Goal: Task Accomplishment & Management: Complete application form

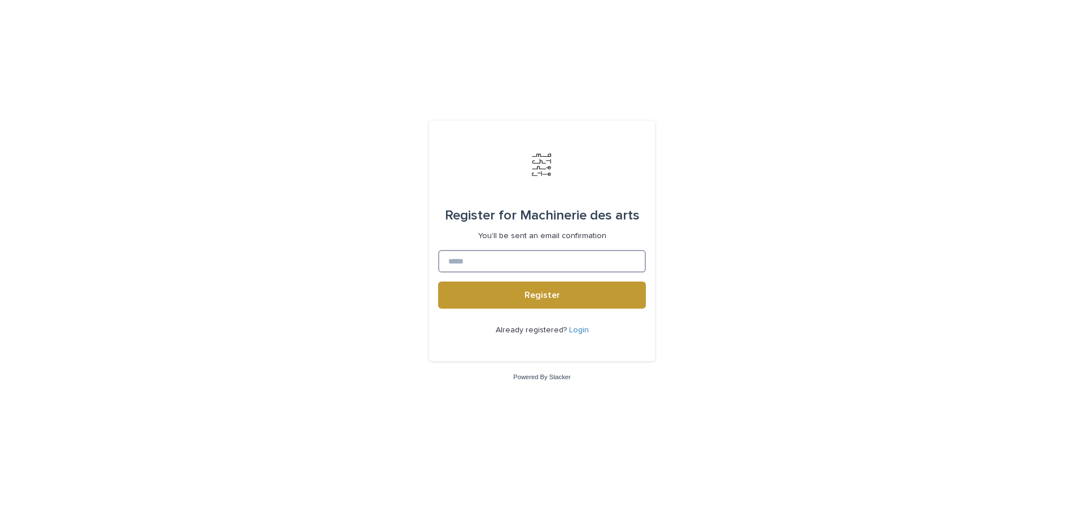
click at [493, 257] on input at bounding box center [542, 261] width 208 height 23
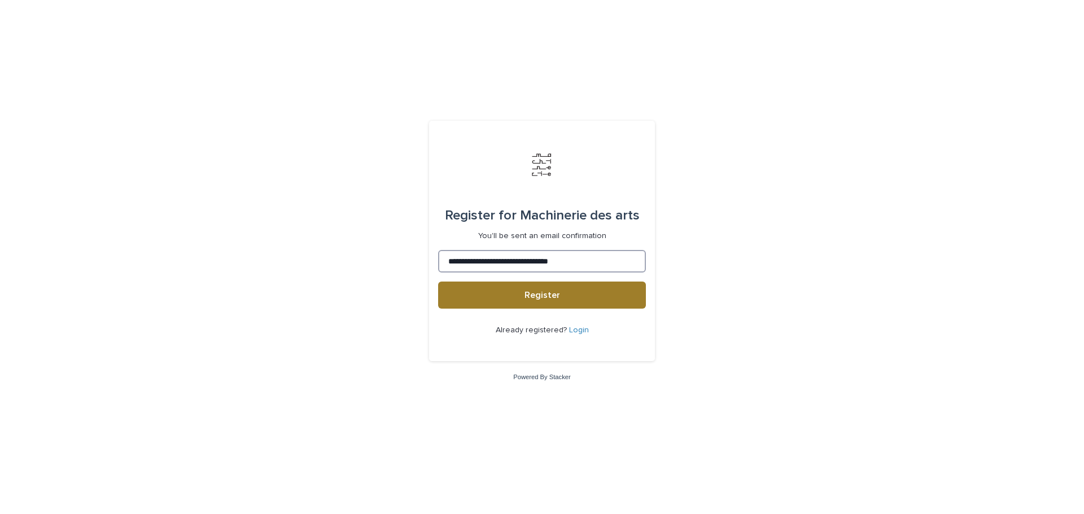
type input "**********"
click at [515, 294] on button "Register" at bounding box center [542, 295] width 208 height 27
